Goal: Task Accomplishment & Management: Use online tool/utility

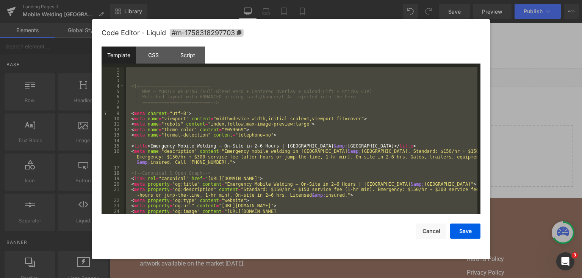
click at [192, 144] on div "<!-- ========================= NMA — MOBILE WELDING (Full-Bleed Hero + Centered…" at bounding box center [300, 140] width 353 height 147
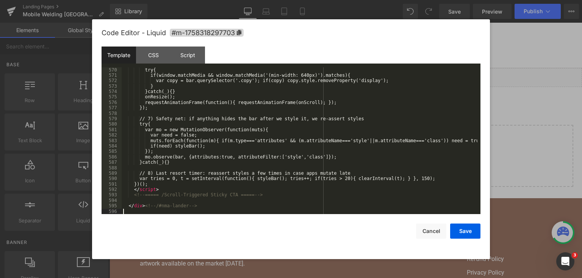
scroll to position [3410, 0]
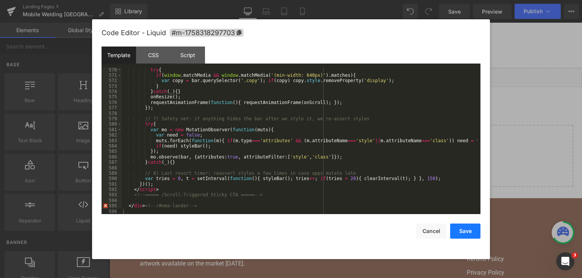
click at [463, 227] on button "Save" at bounding box center [465, 231] width 30 height 15
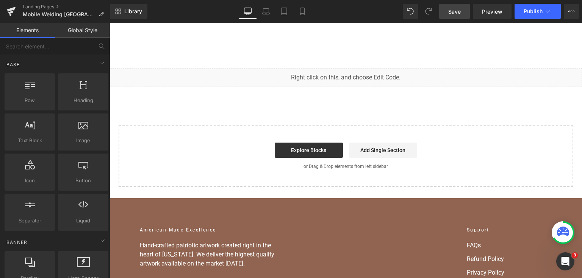
drag, startPoint x: 458, startPoint y: 9, endPoint x: 421, endPoint y: 7, distance: 36.8
click at [458, 9] on span "Save" at bounding box center [454, 12] width 13 height 8
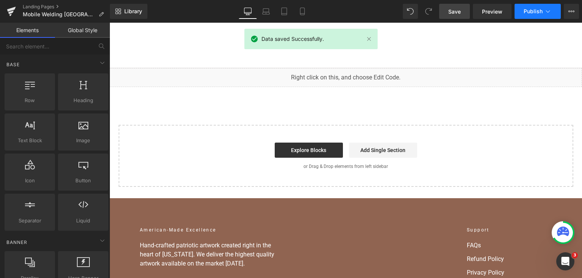
click at [527, 9] on span "Publish" at bounding box center [533, 11] width 19 height 6
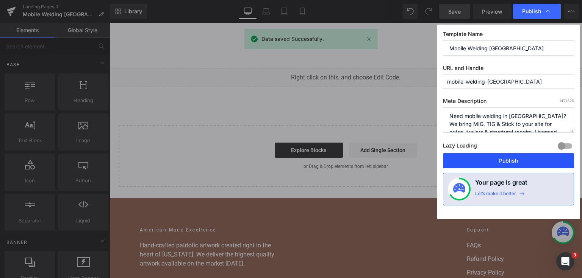
click at [495, 155] on button "Publish" at bounding box center [508, 160] width 131 height 15
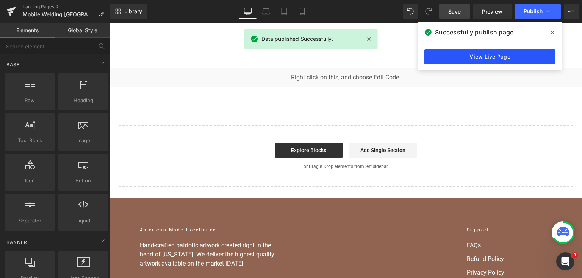
click at [439, 57] on link "View Live Page" at bounding box center [489, 56] width 131 height 15
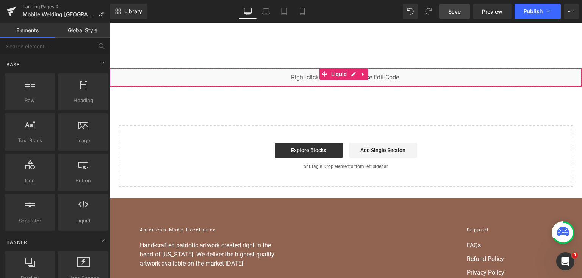
click at [246, 0] on div "You are previewing how the will restyle your page. You can not edit Elements in…" at bounding box center [291, 0] width 582 height 0
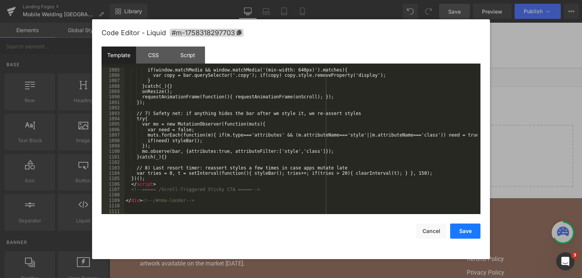
click at [462, 231] on button "Save" at bounding box center [465, 231] width 30 height 15
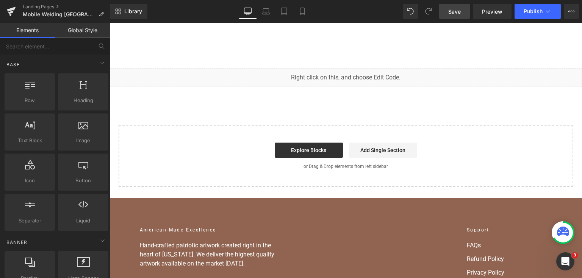
click at [461, 8] on span "Save" at bounding box center [454, 12] width 13 height 8
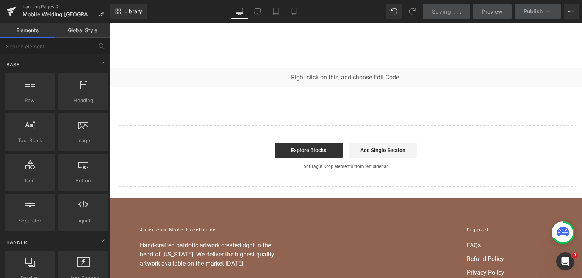
scroll to position [6901, 0]
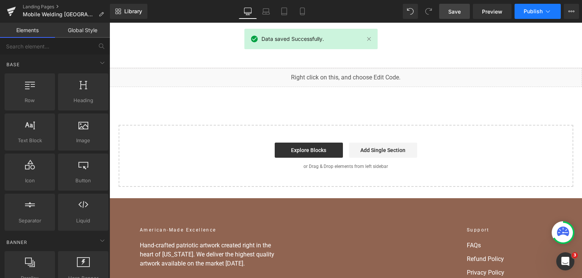
click at [526, 18] on button "Publish" at bounding box center [538, 11] width 46 height 15
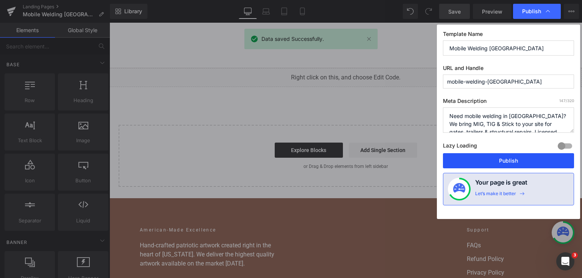
click at [475, 155] on button "Publish" at bounding box center [508, 160] width 131 height 15
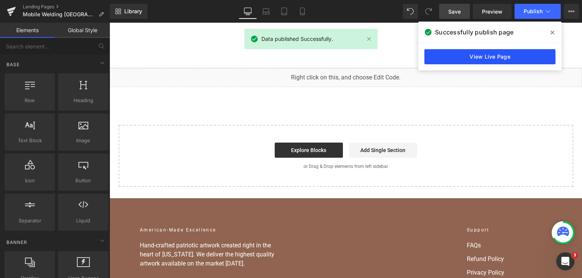
click at [448, 55] on link "View Live Page" at bounding box center [489, 56] width 131 height 15
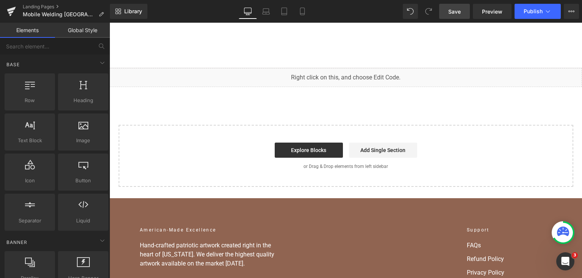
click at [253, 0] on div "You are previewing how the will restyle your page. You can not edit Elements in…" at bounding box center [291, 0] width 582 height 0
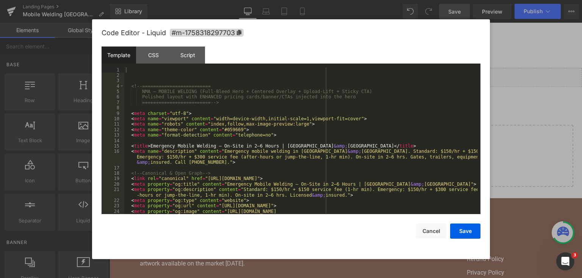
click at [261, 108] on div "<!-- ========================= NMA — MOBILE WELDING (Full-Bleed Hero + Centered…" at bounding box center [300, 149] width 353 height 164
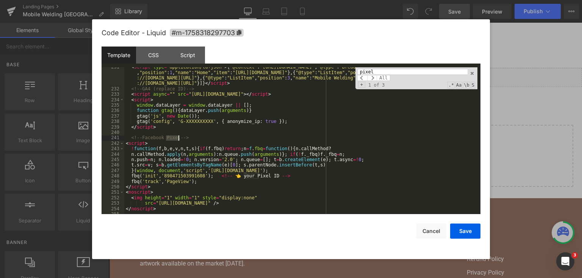
click at [275, 160] on div "< script type = "application/ld+json" > { "@context" : "[URL][DOMAIN_NAME]" , "…" at bounding box center [300, 151] width 353 height 175
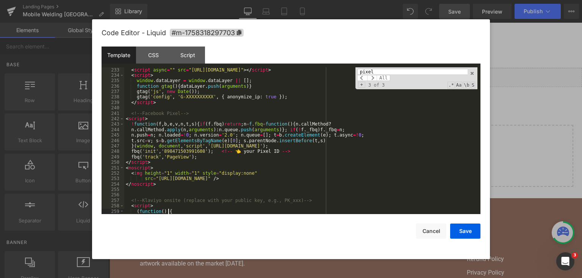
scroll to position [5627, 0]
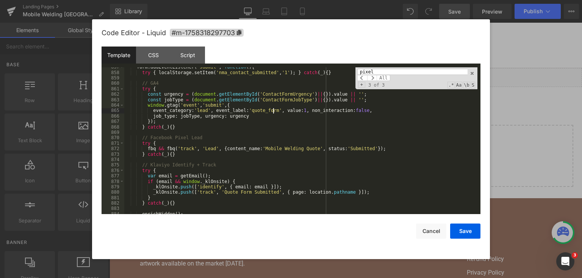
click at [273, 111] on div "form . addEventListener ( 'submit' , function ( ) { try { localStorage . setIte…" at bounding box center [300, 143] width 353 height 158
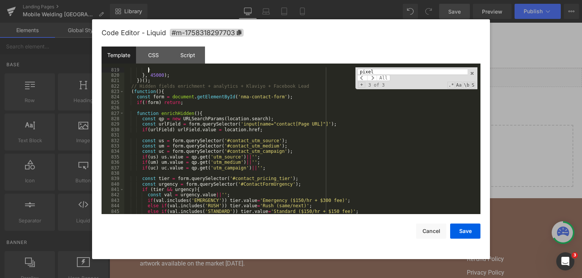
scroll to position [5417, 0]
drag, startPoint x: 386, startPoint y: 67, endPoint x: 396, endPoint y: 57, distance: 14.2
click at [386, 66] on div "Template CSS Script Data 819 820 821 822 823 824 825 826 827 828 829 830 831 83…" at bounding box center [291, 131] width 379 height 168
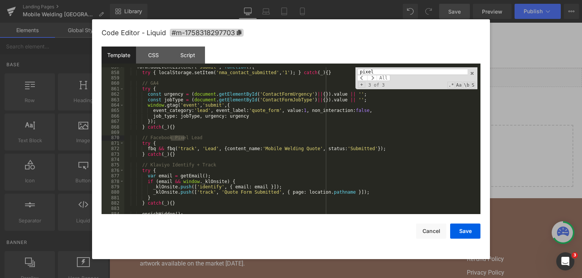
scroll to position [5627, 0]
click at [383, 70] on input "pixel" at bounding box center [412, 72] width 110 height 6
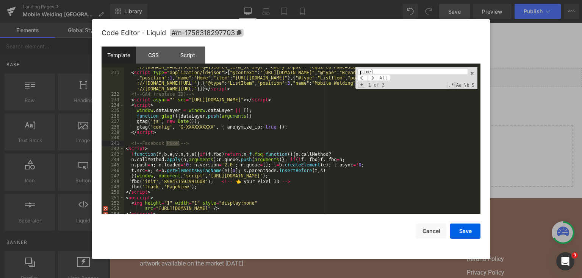
scroll to position [1623, 0]
click at [307, 176] on div "< script type = "application/ld+json" > { "@context" : "[URL][DOMAIN_NAME]" , "…" at bounding box center [300, 138] width 353 height 169
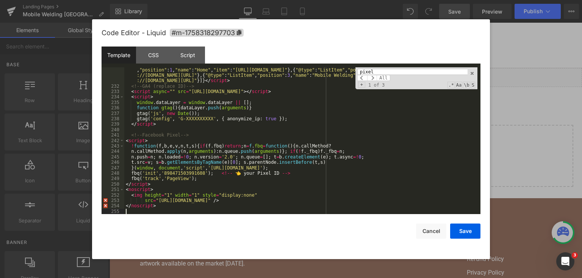
scroll to position [1653, 0]
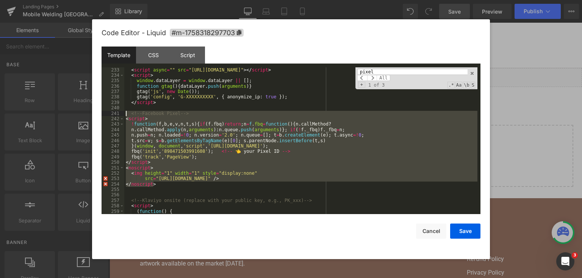
drag, startPoint x: 172, startPoint y: 183, endPoint x: 113, endPoint y: 116, distance: 88.6
click at [113, 116] on pre "233 234 235 236 237 238 239 240 241 242 243 244 245 246 247 248 249 250 251 252…" at bounding box center [291, 140] width 379 height 147
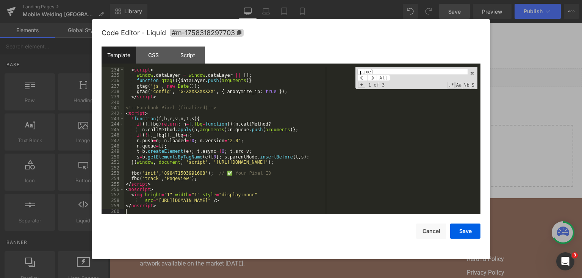
scroll to position [1658, 0]
click at [278, 170] on div "< script > window . dataLayer = window . dataLayer || [ ] ; function gtag ( ) {…" at bounding box center [300, 146] width 353 height 158
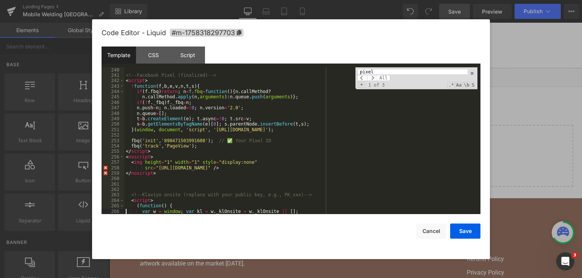
scroll to position [1691, 0]
click at [380, 71] on input "pixel" at bounding box center [412, 72] width 110 height 6
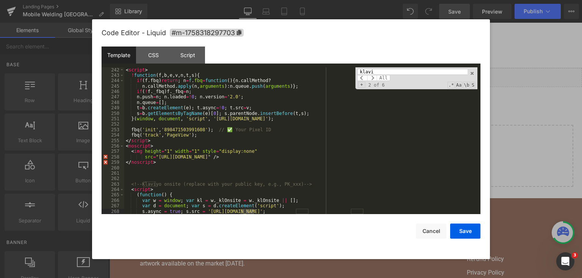
type input "klavi"
click at [291, 203] on div "< script > ! function ( f , b , e , v , n , t , s ) { if ( f . fbq ) return ; n…" at bounding box center [300, 146] width 353 height 158
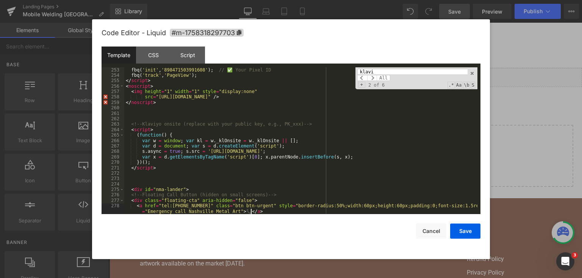
scroll to position [1767, 0]
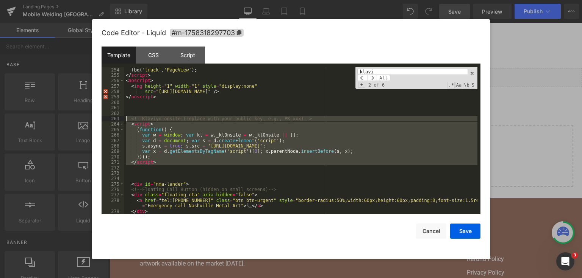
drag, startPoint x: 159, startPoint y: 166, endPoint x: 116, endPoint y: 120, distance: 63.0
click at [116, 120] on pre "254 255 256 257 258 259 260 261 262 263 264 265 266 267 268 269 270 271 272 273…" at bounding box center [291, 140] width 379 height 147
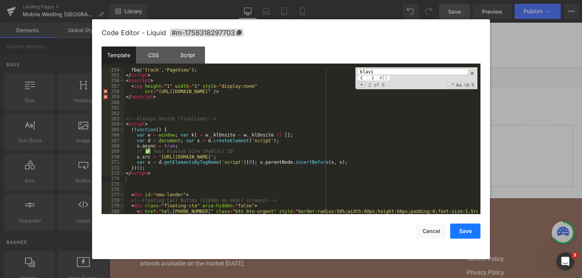
click at [462, 226] on button "Save" at bounding box center [465, 231] width 30 height 15
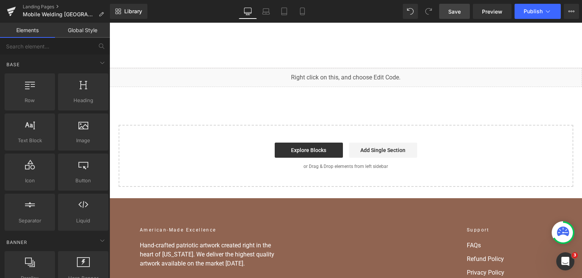
drag, startPoint x: 449, startPoint y: 12, endPoint x: 462, endPoint y: 2, distance: 16.5
click at [449, 12] on span "Save" at bounding box center [454, 12] width 13 height 8
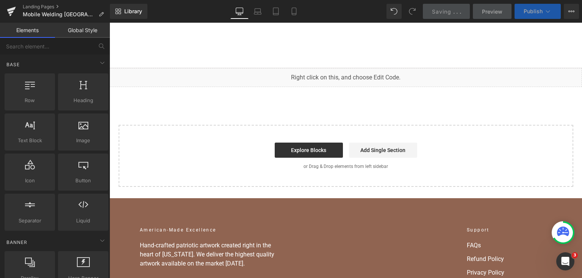
click at [530, 9] on span "Publish" at bounding box center [533, 11] width 19 height 6
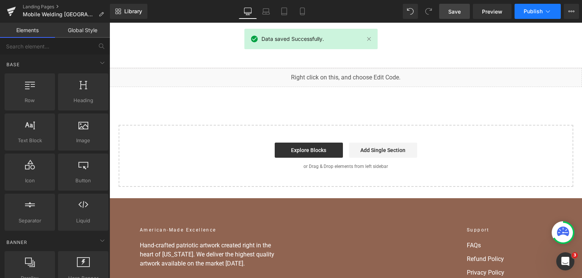
click at [530, 9] on span "Publish" at bounding box center [533, 11] width 19 height 6
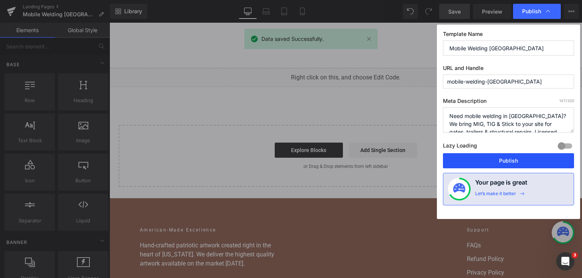
click at [486, 154] on button "Publish" at bounding box center [508, 160] width 131 height 15
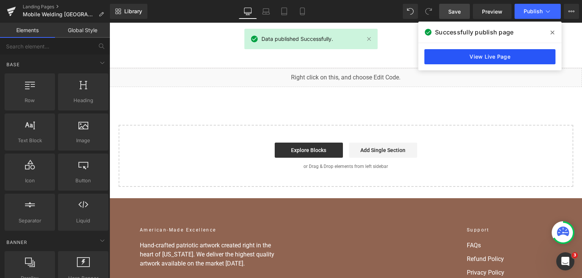
click at [454, 52] on link "View Live Page" at bounding box center [489, 56] width 131 height 15
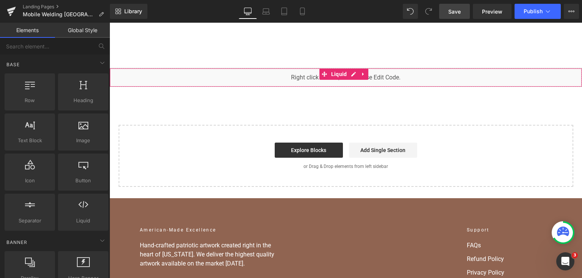
click at [255, 0] on div "You are previewing how the will restyle your page. You can not edit Elements in…" at bounding box center [291, 0] width 582 height 0
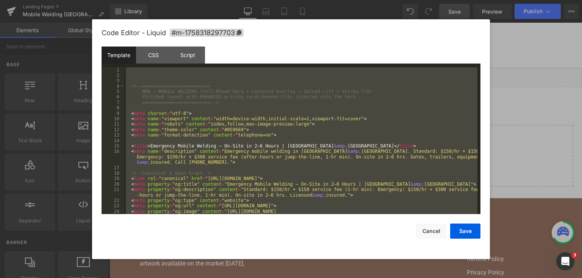
click at [543, 114] on div at bounding box center [291, 139] width 582 height 278
